Goal: Task Accomplishment & Management: Complete application form

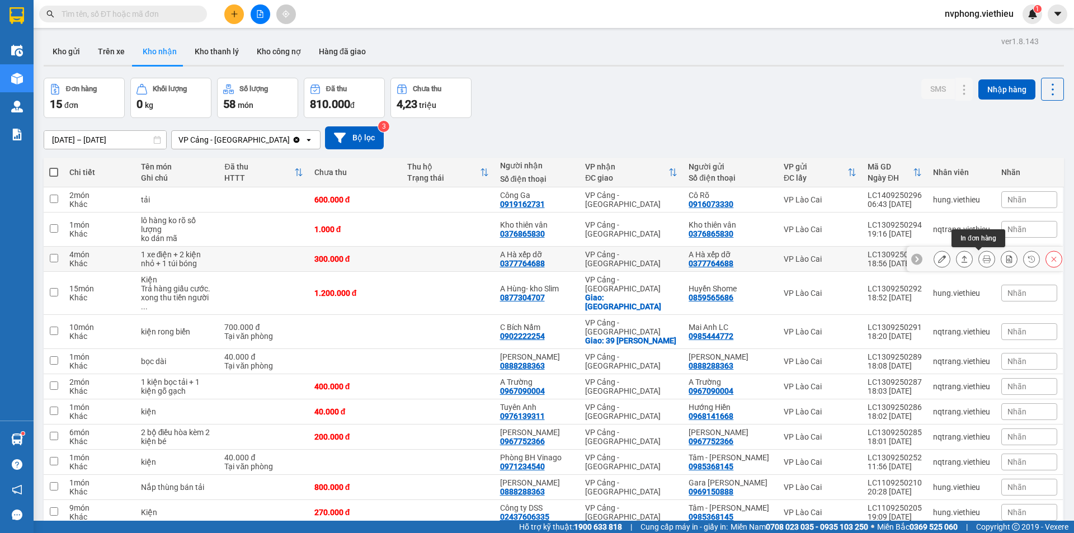
click at [983, 260] on icon at bounding box center [987, 259] width 8 height 8
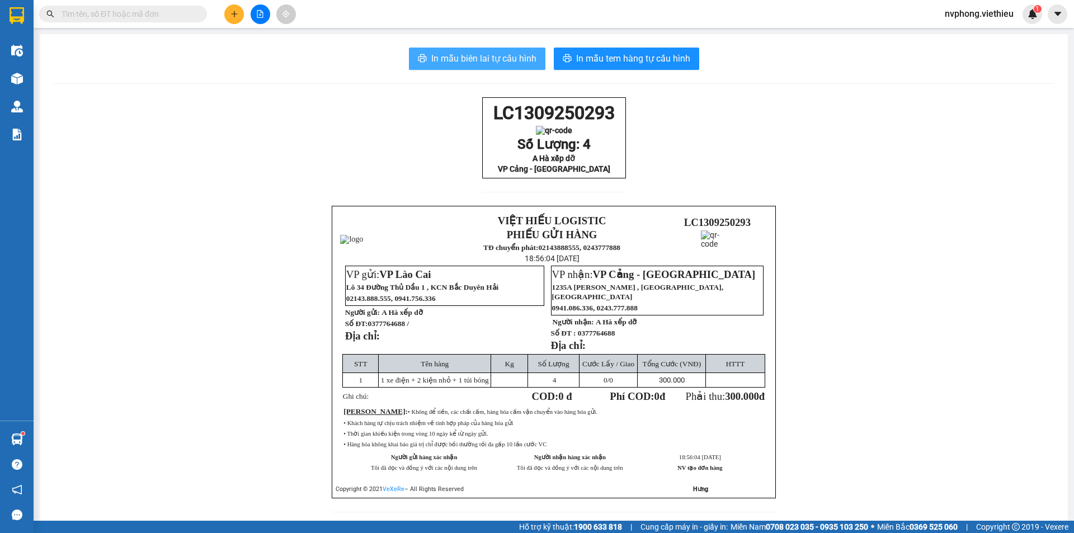
click at [481, 64] on span "In mẫu biên lai tự cấu hình" at bounding box center [483, 58] width 105 height 14
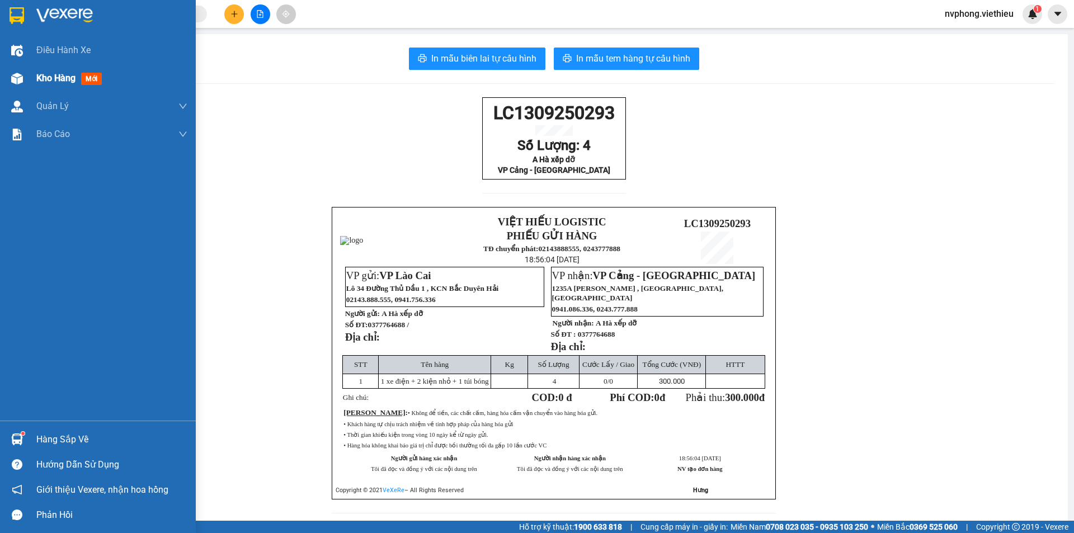
click at [58, 88] on div "Kho hàng mới" at bounding box center [111, 78] width 151 height 28
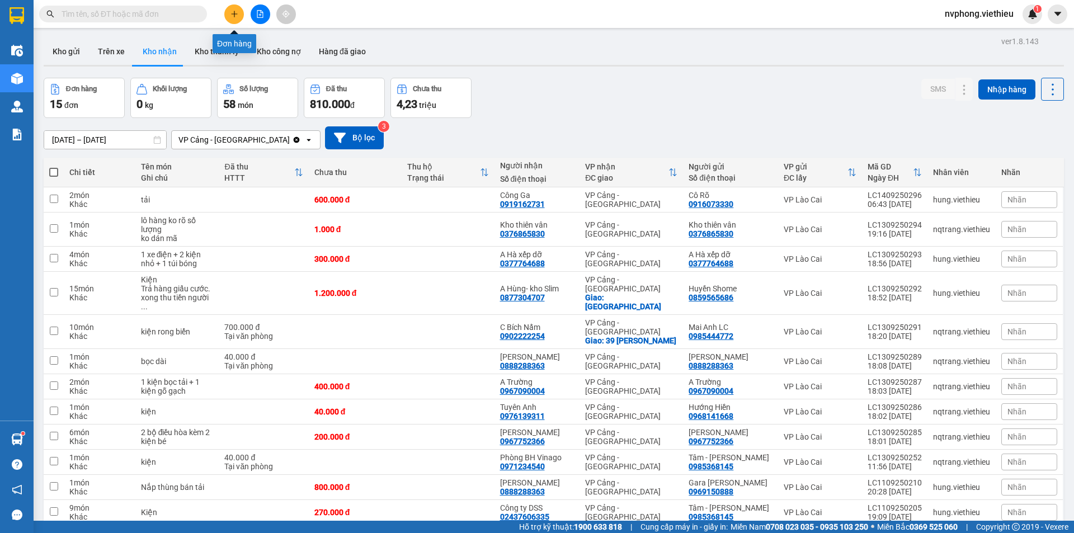
click at [242, 15] on button at bounding box center [234, 14] width 20 height 20
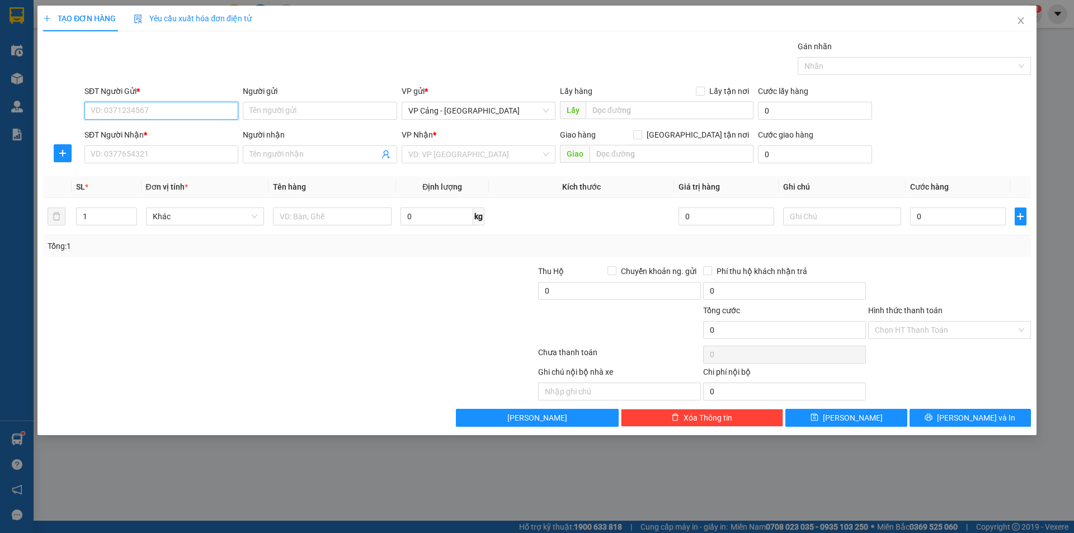
click at [109, 105] on input "SĐT Người Gửi *" at bounding box center [161, 111] width 154 height 18
type input "0328432165"
click at [147, 133] on div "0328432165 - Mạnh" at bounding box center [161, 133] width 140 height 12
type input "Mạnh"
type input "0328432165"
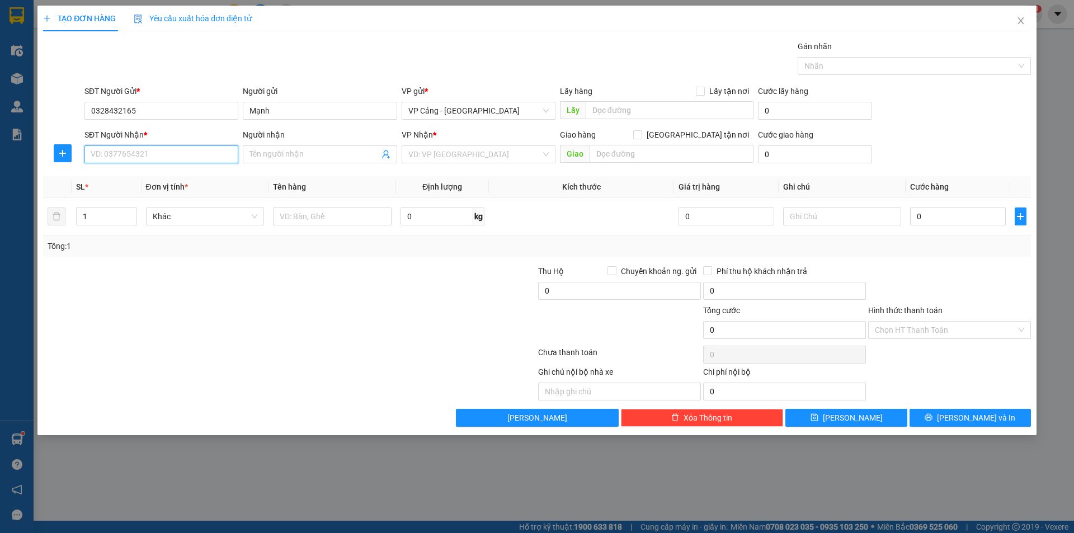
click at [161, 149] on input "SĐT Người Nhận *" at bounding box center [161, 154] width 154 height 18
click at [202, 153] on input "SĐT Người Nhận *" at bounding box center [161, 154] width 154 height 18
click at [259, 156] on input "Người nhận" at bounding box center [313, 154] width 129 height 12
type input "thanh mao"
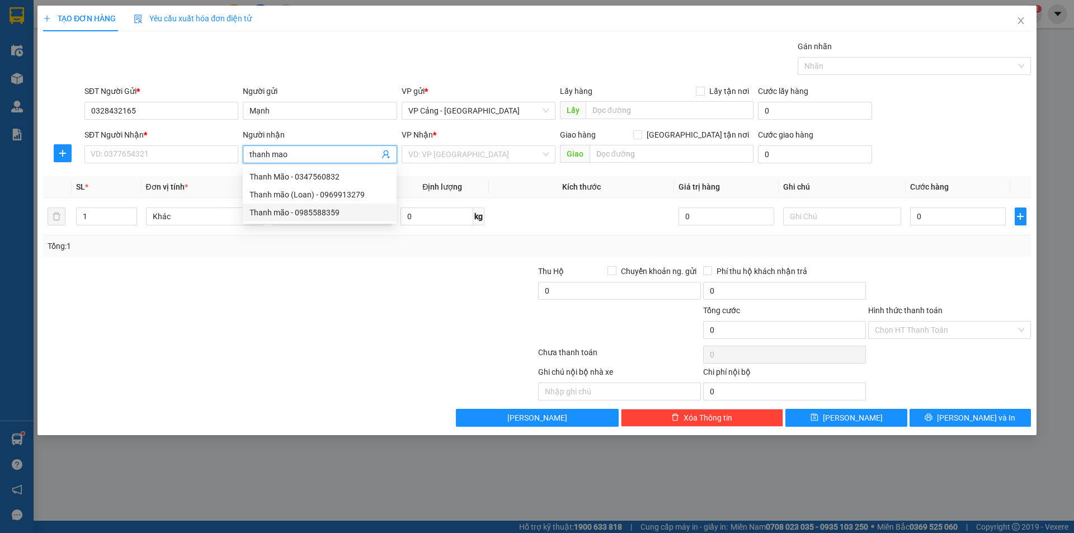
click at [284, 210] on div "Thanh mão - 0985588359" at bounding box center [319, 212] width 140 height 12
type input "0985588359"
type input "Thanh mão"
checkbox input "true"
type input "chợ gốc mít"
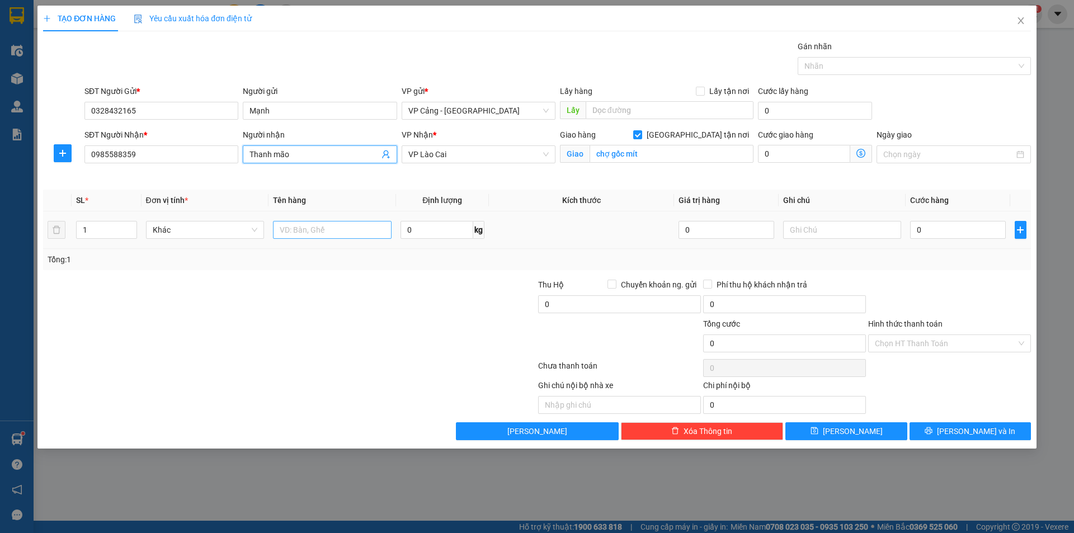
type input "Thanh mão"
click at [298, 231] on input "text" at bounding box center [332, 230] width 119 height 18
type input "1 bao"
click at [932, 218] on td "0" at bounding box center [957, 229] width 104 height 37
click at [946, 242] on td "0" at bounding box center [957, 229] width 104 height 37
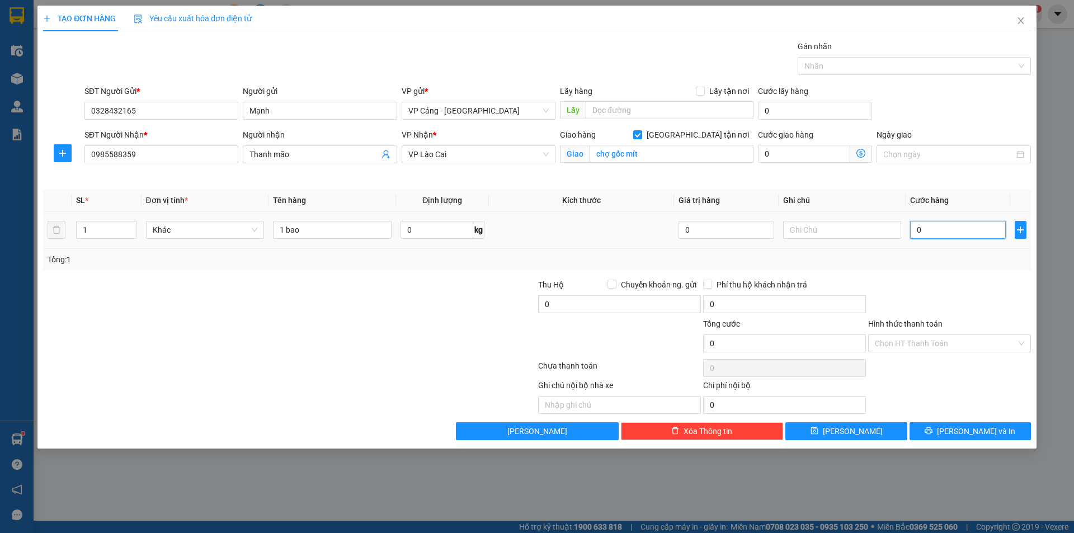
click at [943, 235] on input "0" at bounding box center [957, 230] width 95 height 18
type input "1"
type input "1.000"
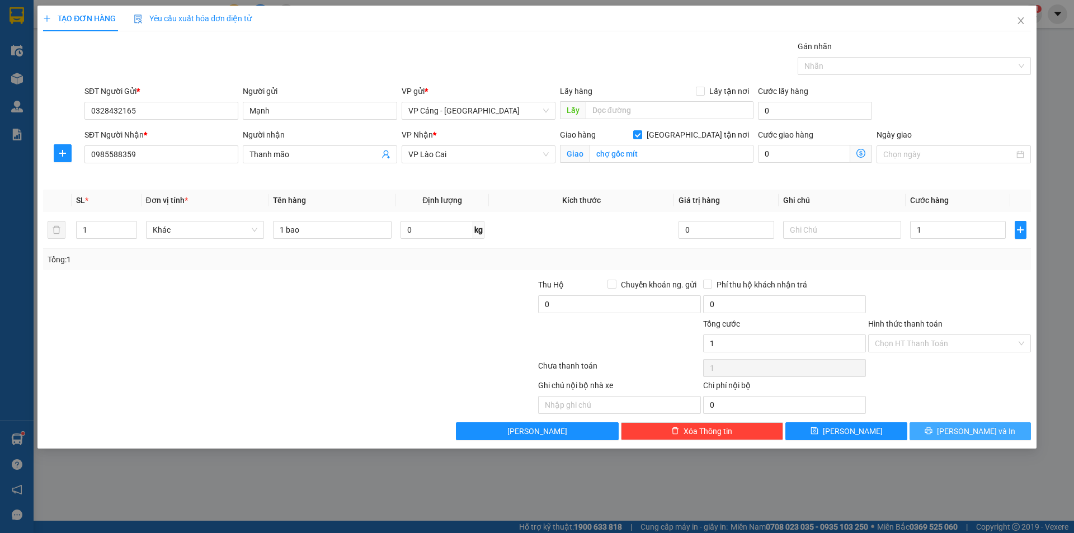
type input "1.000"
click at [932, 427] on icon "printer" at bounding box center [928, 430] width 7 height 7
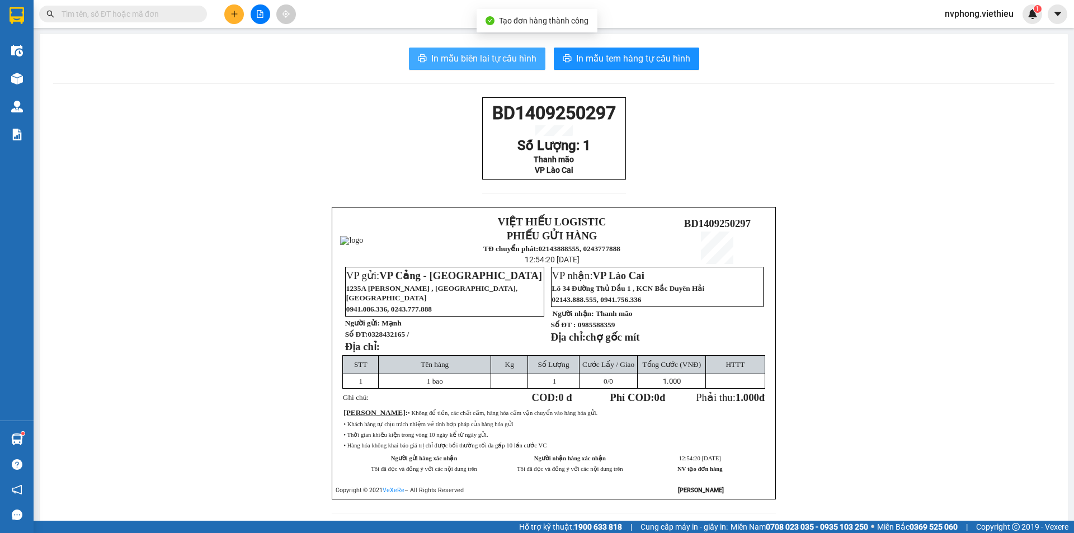
click at [450, 59] on span "In mẫu biên lai tự cấu hình" at bounding box center [483, 58] width 105 height 14
